Goal: Communication & Community: Connect with others

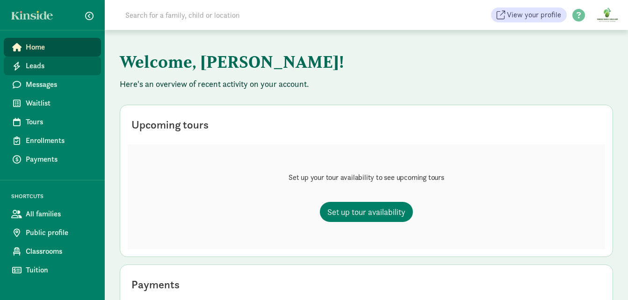
click at [53, 58] on link "Leads" at bounding box center [52, 66] width 97 height 19
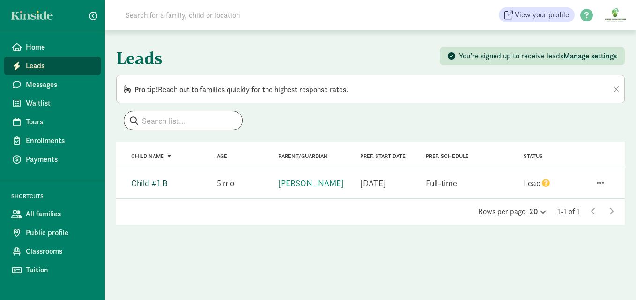
click at [149, 181] on link "Child #1 B" at bounding box center [149, 183] width 37 height 11
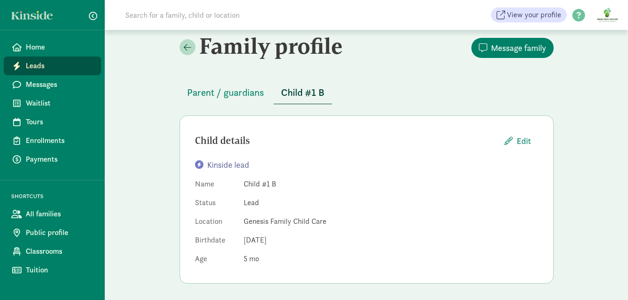
scroll to position [11, 0]
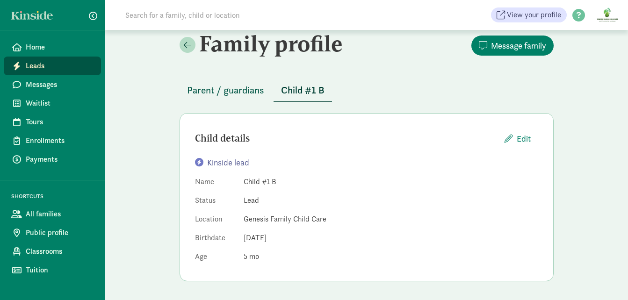
click at [231, 94] on span "Parent / guardians" at bounding box center [225, 90] width 77 height 15
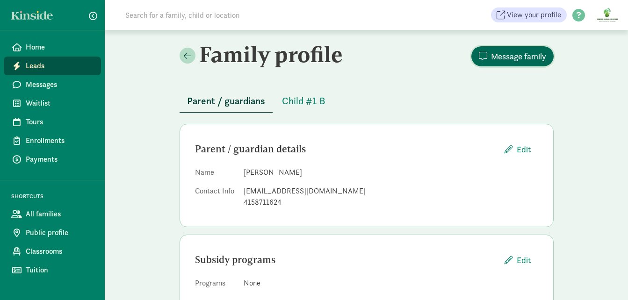
click at [527, 55] on span "Message family" at bounding box center [518, 56] width 55 height 13
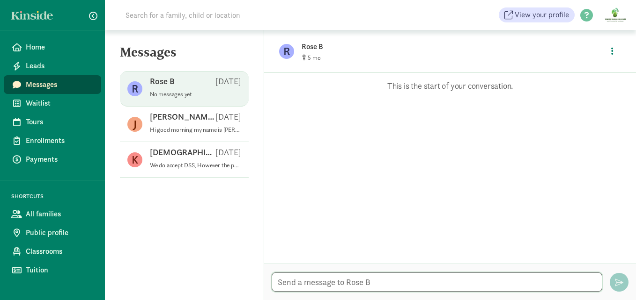
click at [358, 275] on textarea at bounding box center [436, 282] width 330 height 19
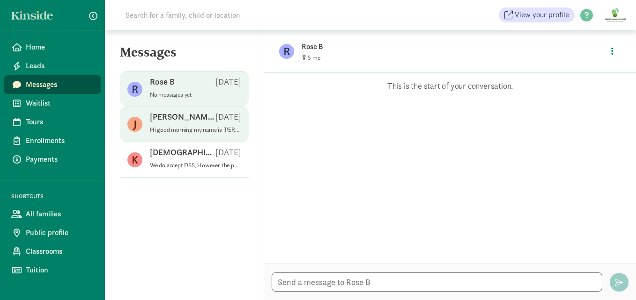
click at [181, 120] on p "JaNelle S" at bounding box center [183, 116] width 66 height 11
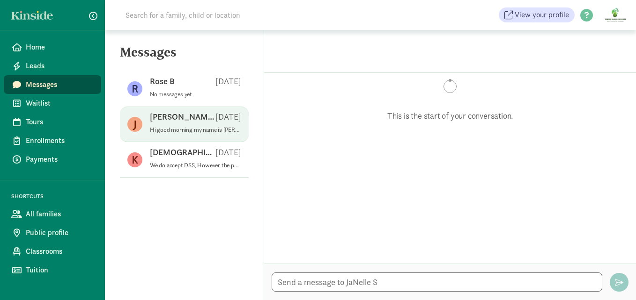
scroll to position [172, 0]
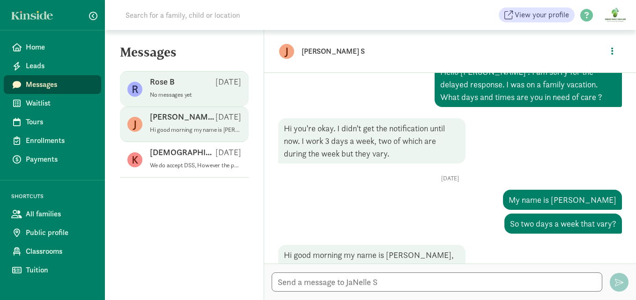
click at [186, 88] on div "Rose B Sep 06" at bounding box center [195, 83] width 91 height 15
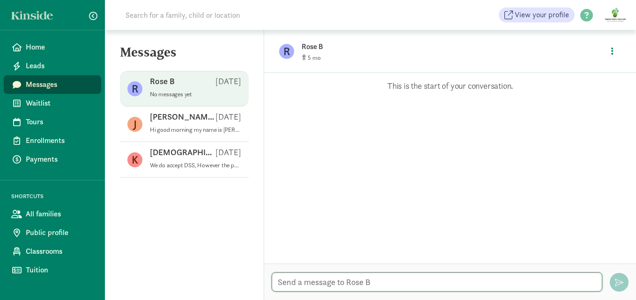
click at [335, 285] on textarea at bounding box center [436, 282] width 330 height 19
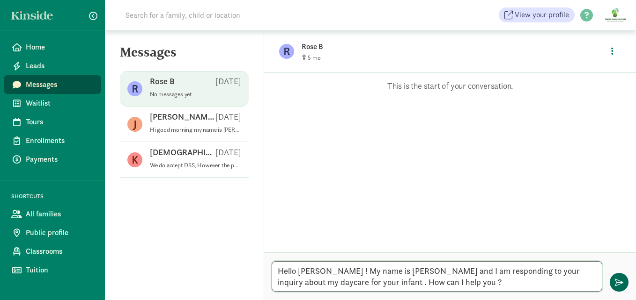
type textarea "Hello Rose ! My name is Jade and I am responding to your inquiry about my dayca…"
click at [620, 280] on span "button" at bounding box center [618, 282] width 8 height 8
